Goal: Transaction & Acquisition: Purchase product/service

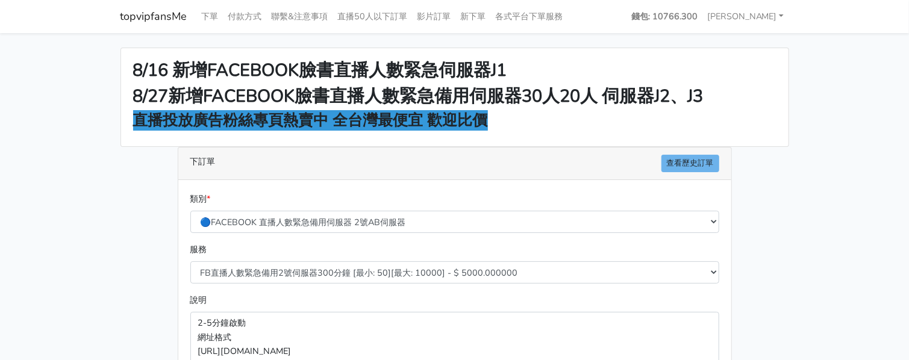
click at [870, 134] on main "8/16 新增FACEBOOK臉書直播人數緊急伺服器J1 8/27新增FACEBOOK臉書直播人數緊急備用伺服器30人20人 伺服器J2、J3 直播投放廣告粉…" at bounding box center [454, 323] width 909 height 581
click at [713, 49] on div "8/16 新增FACEBOOK臉書直播人數緊急伺服器J1 8/27新增FACEBOOK臉書直播人數緊急備用伺服器30人20人 伺服器J2、J3 直播投放廣告粉…" at bounding box center [454, 97] width 667 height 98
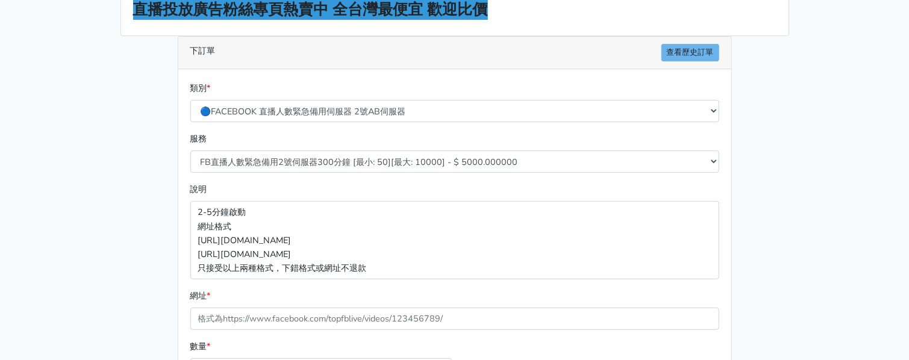
scroll to position [27, 0]
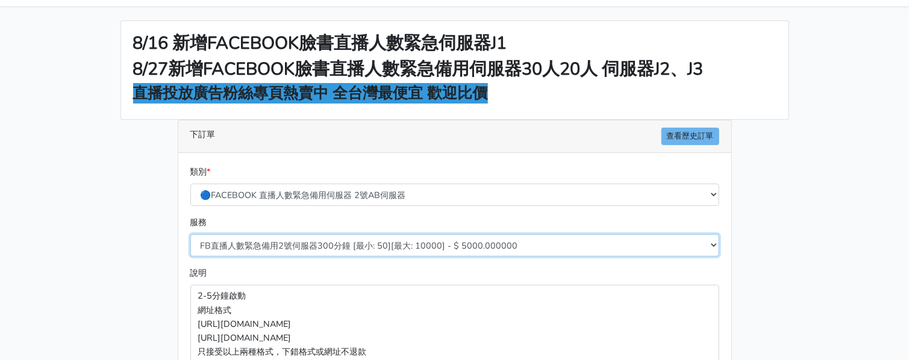
click at [397, 246] on select "FB直播人數緊急備用2號伺服器300分鐘 [最小: 50][最大: 10000] - $ 5000.000000 FB直播人數緊急備用2號伺服器60分鐘 [最…" at bounding box center [454, 245] width 529 height 22
select select "578"
click at [190, 234] on select "FB直播人數緊急備用2號伺服器300分鐘 [最小: 50][最大: 10000] - $ 5000.000000 FB直播人數緊急備用2號伺服器60分鐘 [最…" at bounding box center [454, 245] width 529 height 22
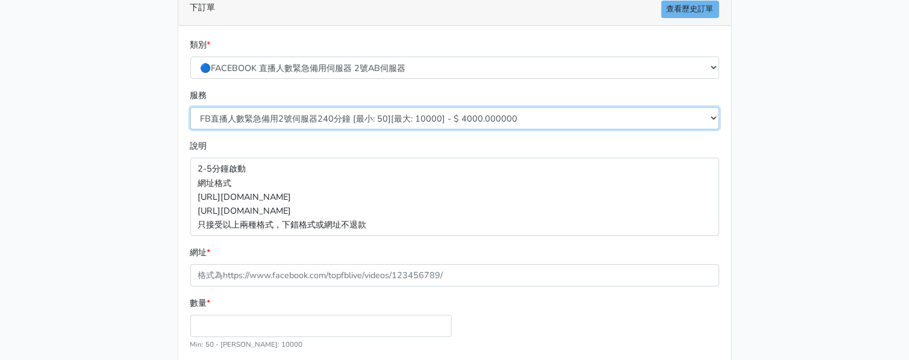
scroll to position [253, 0]
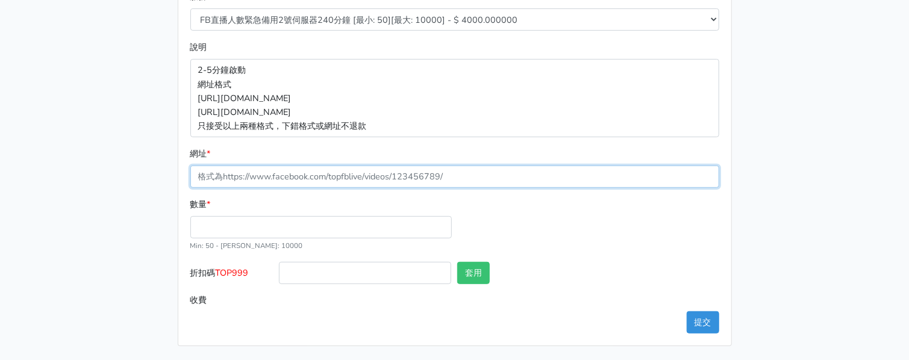
drag, startPoint x: 303, startPoint y: 177, endPoint x: 297, endPoint y: 184, distance: 9.9
click at [303, 176] on input "網址 *" at bounding box center [454, 177] width 529 height 22
paste input "[URL][DOMAIN_NAME]"
type input "[URL][DOMAIN_NAME]"
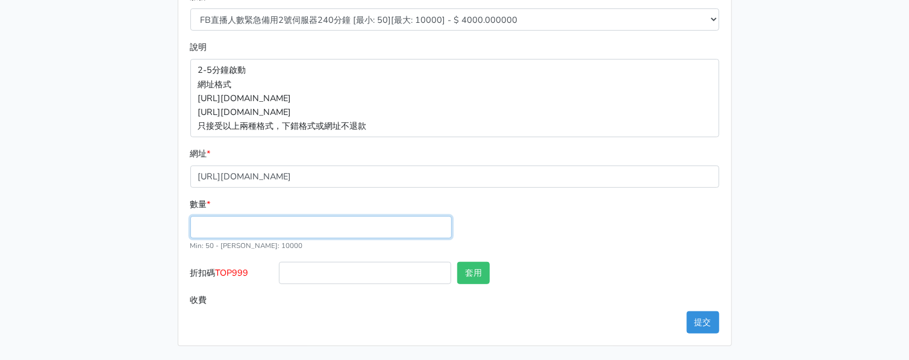
click at [284, 218] on input "數量 *" at bounding box center [320, 227] width 261 height 22
type input "100"
type input "400.000"
click at [243, 277] on span "TOP999" at bounding box center [232, 273] width 33 height 12
click at [279, 277] on input "折扣碼 TOP999" at bounding box center [365, 273] width 172 height 22
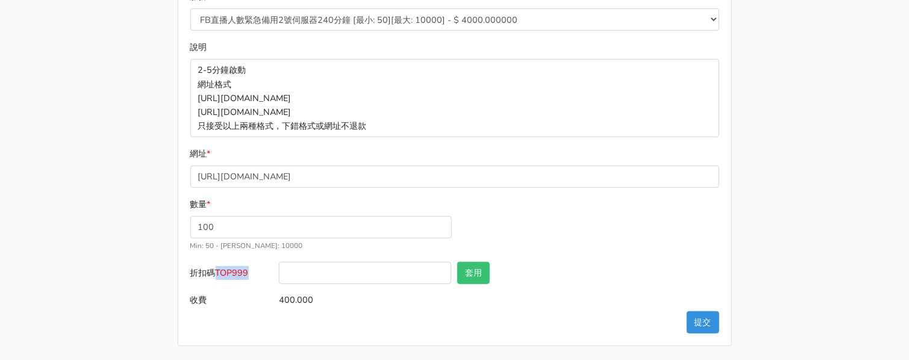
click at [243, 277] on span "TOP999" at bounding box center [232, 273] width 33 height 12
click at [279, 277] on input "折扣碼 TOP999" at bounding box center [365, 273] width 172 height 22
copy span "TOP999"
click at [291, 275] on input "折扣碼 TOP999" at bounding box center [365, 273] width 172 height 22
paste input "TOP999"
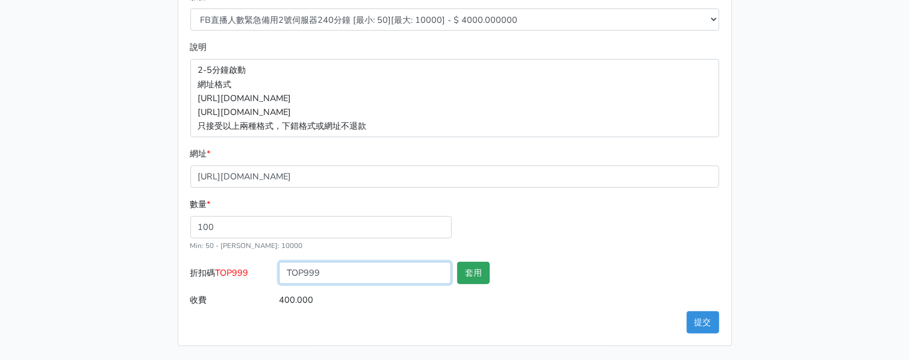
type input "TOP999"
click at [470, 275] on button "套用" at bounding box center [473, 273] width 33 height 22
type input "套用失敗"
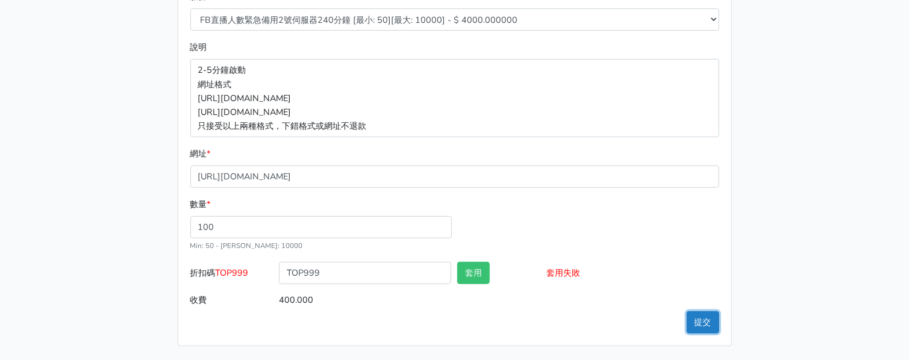
click at [697, 325] on button "提交" at bounding box center [703, 322] width 33 height 22
